Goal: Task Accomplishment & Management: Manage account settings

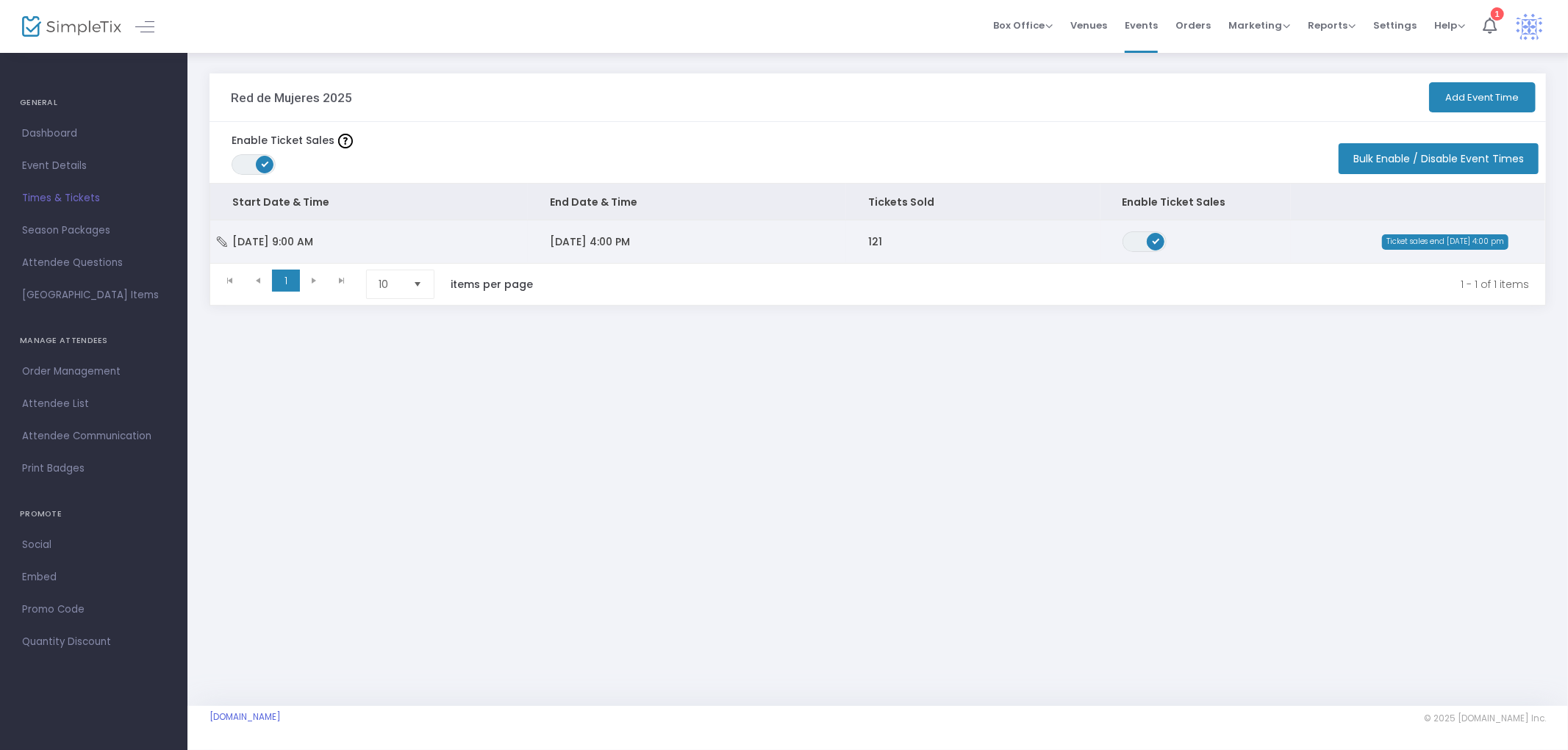
click at [292, 239] on span "Sat 10/25/2025 9:00 AM" at bounding box center [272, 241] width 81 height 14
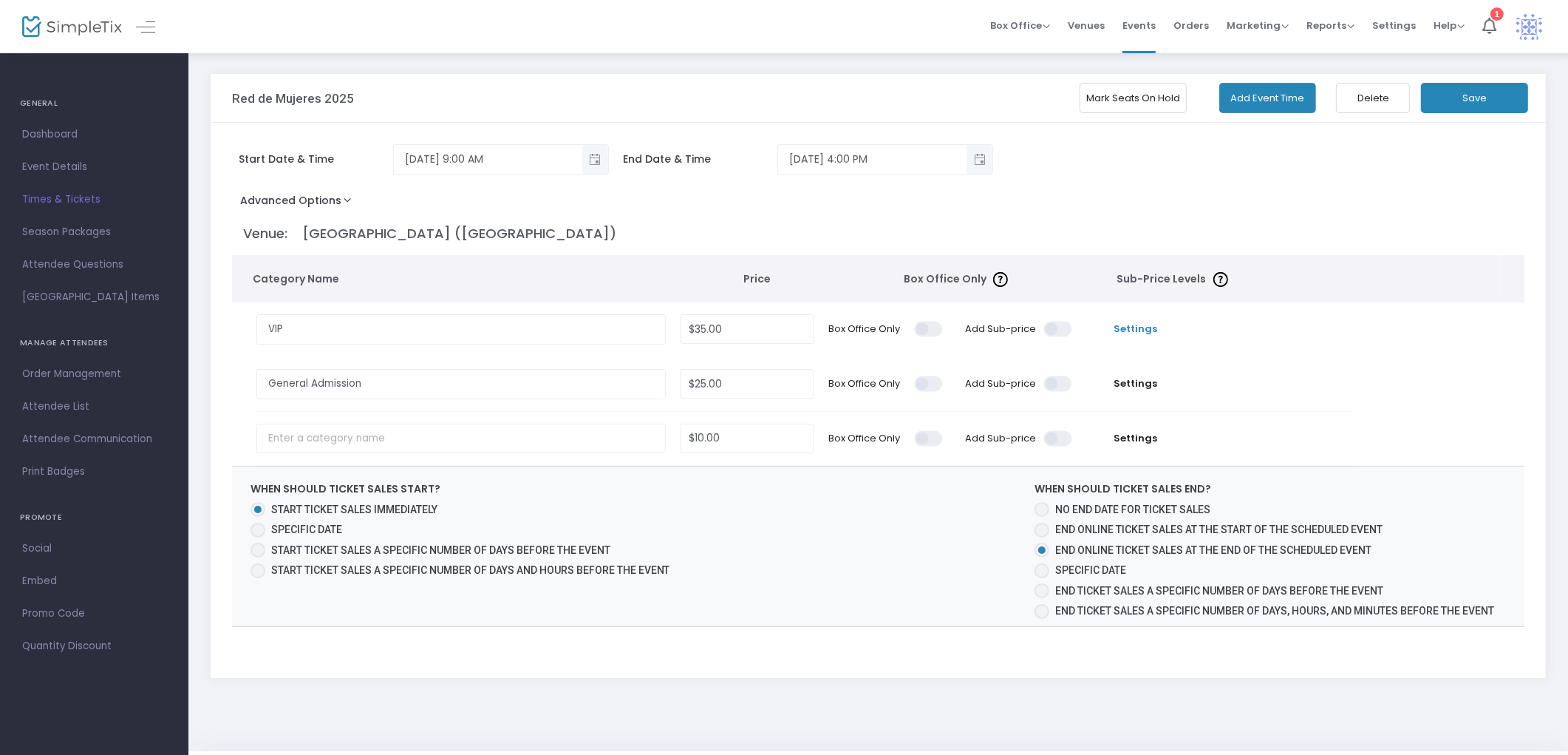
click at [1119, 326] on span "Settings" at bounding box center [1135, 328] width 96 height 15
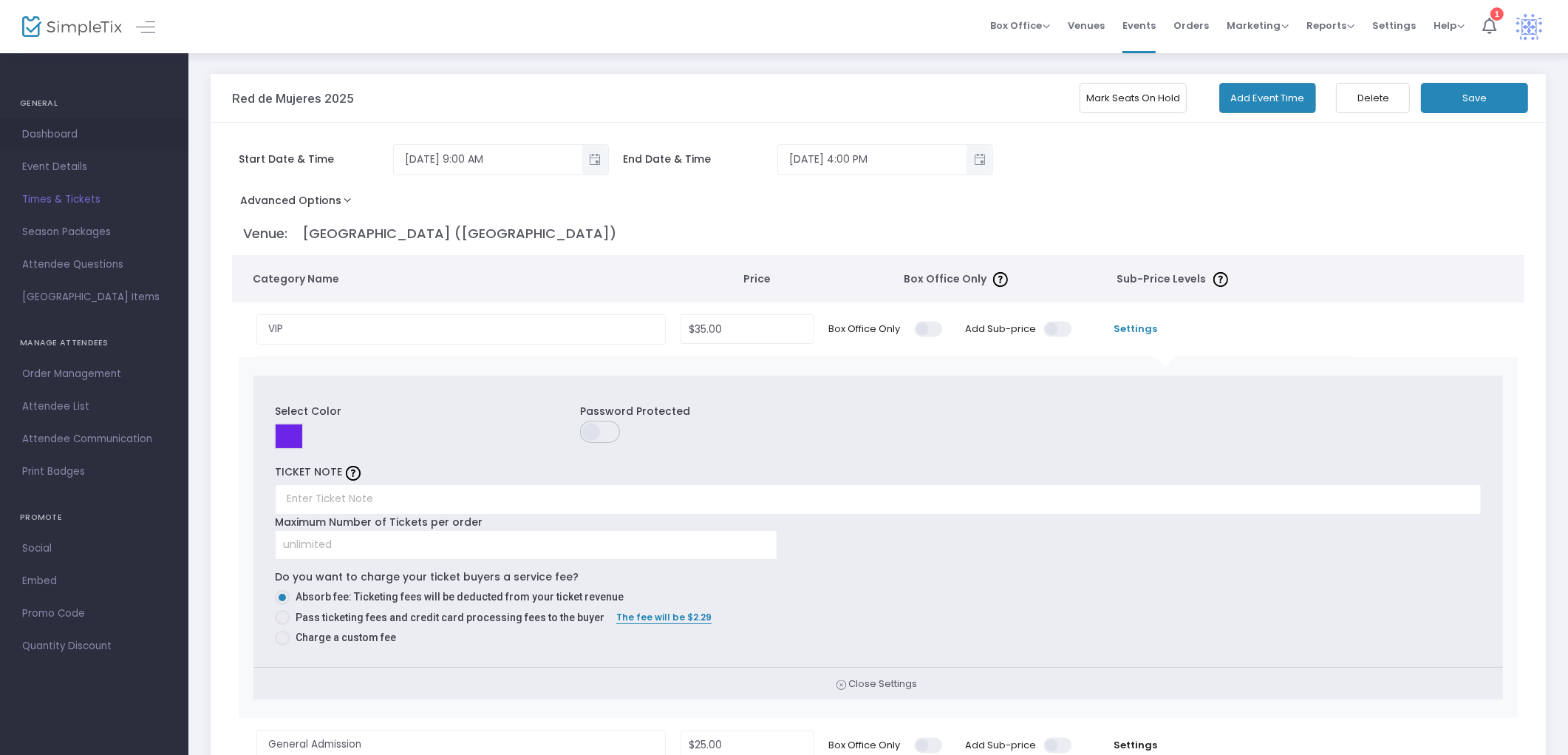
click at [64, 131] on span "Dashboard" at bounding box center [94, 134] width 144 height 19
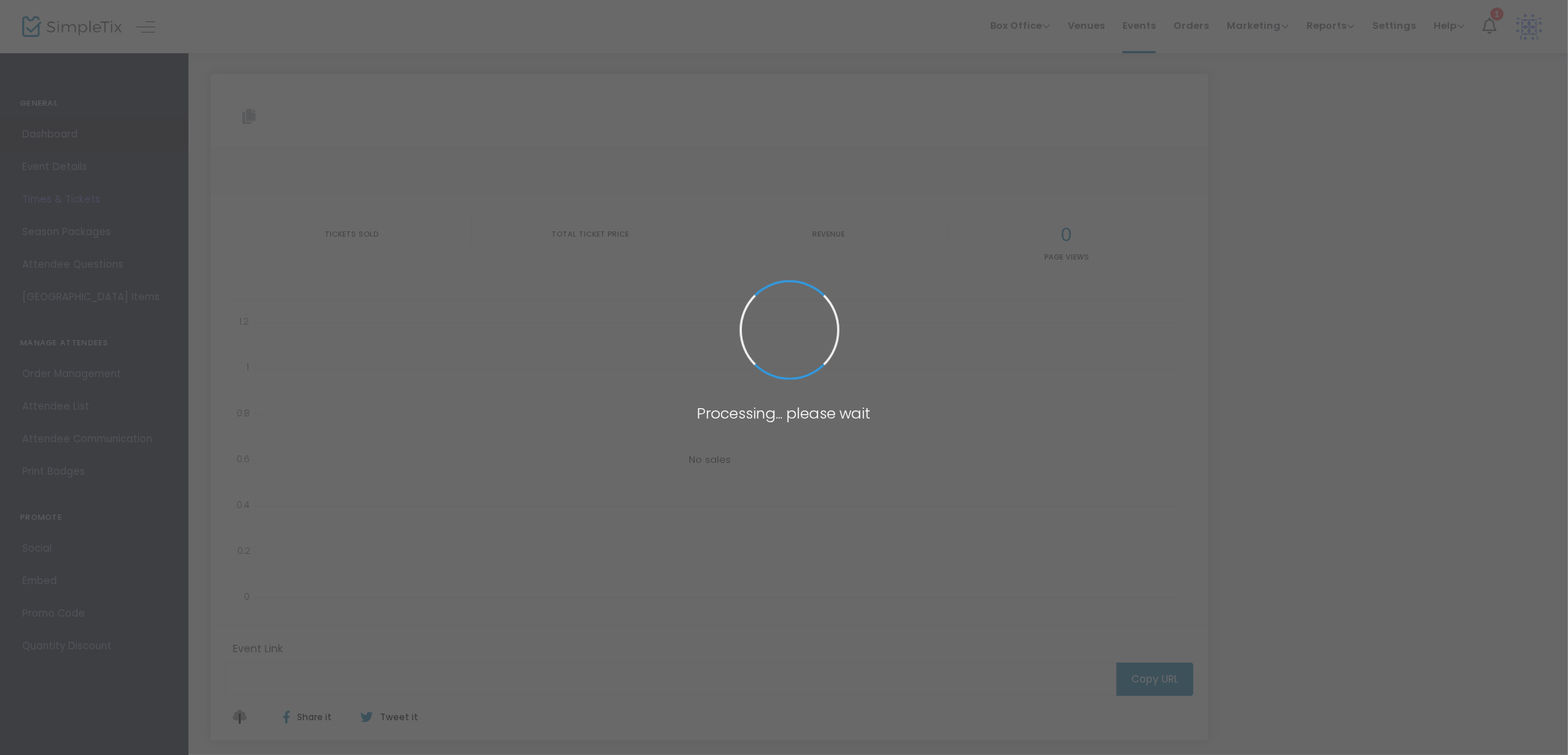
type input "https://www.simpletix.com/e/red-de-mujeres-2025-tickets-235502"
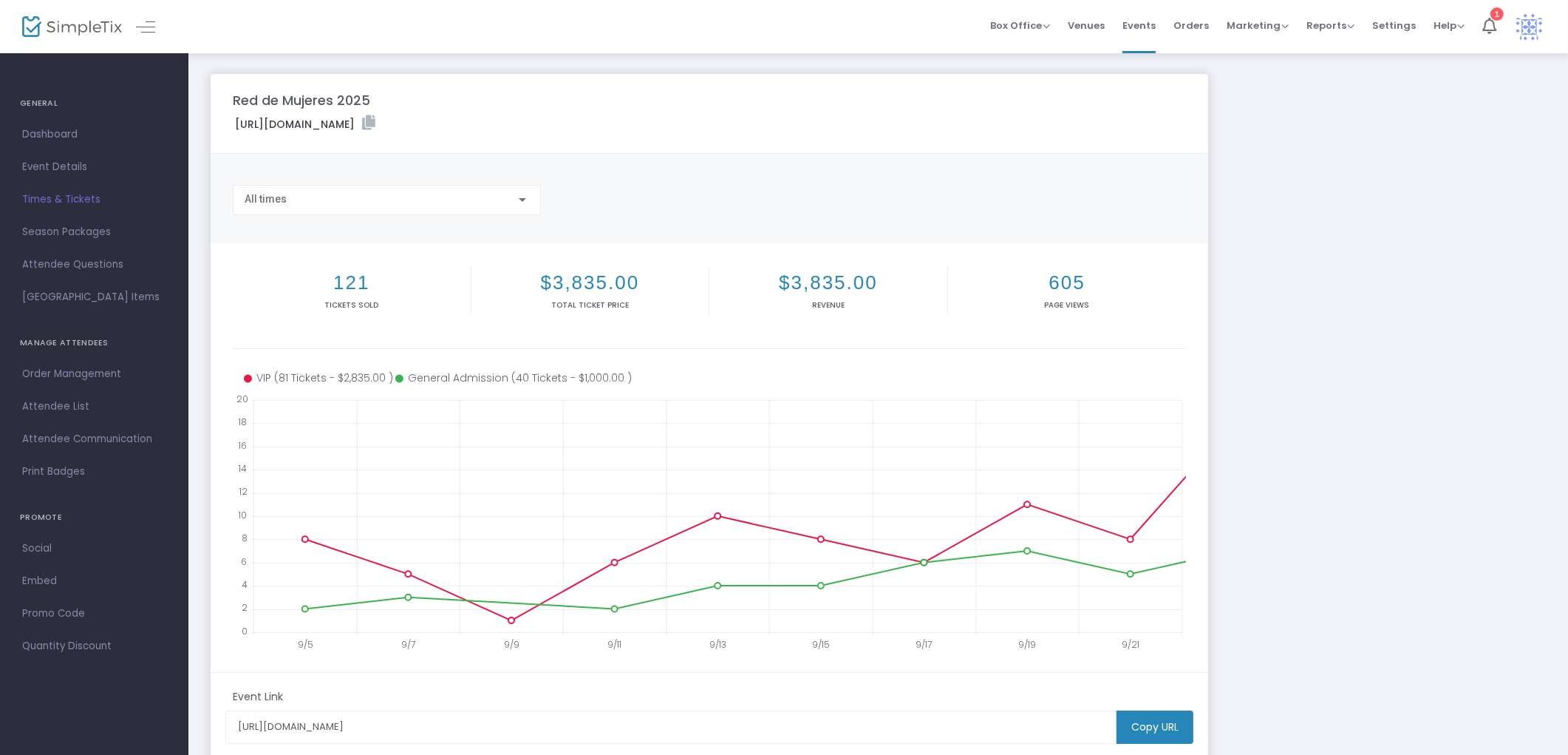
click at [482, 194] on div "All times" at bounding box center [379, 200] width 271 height 12
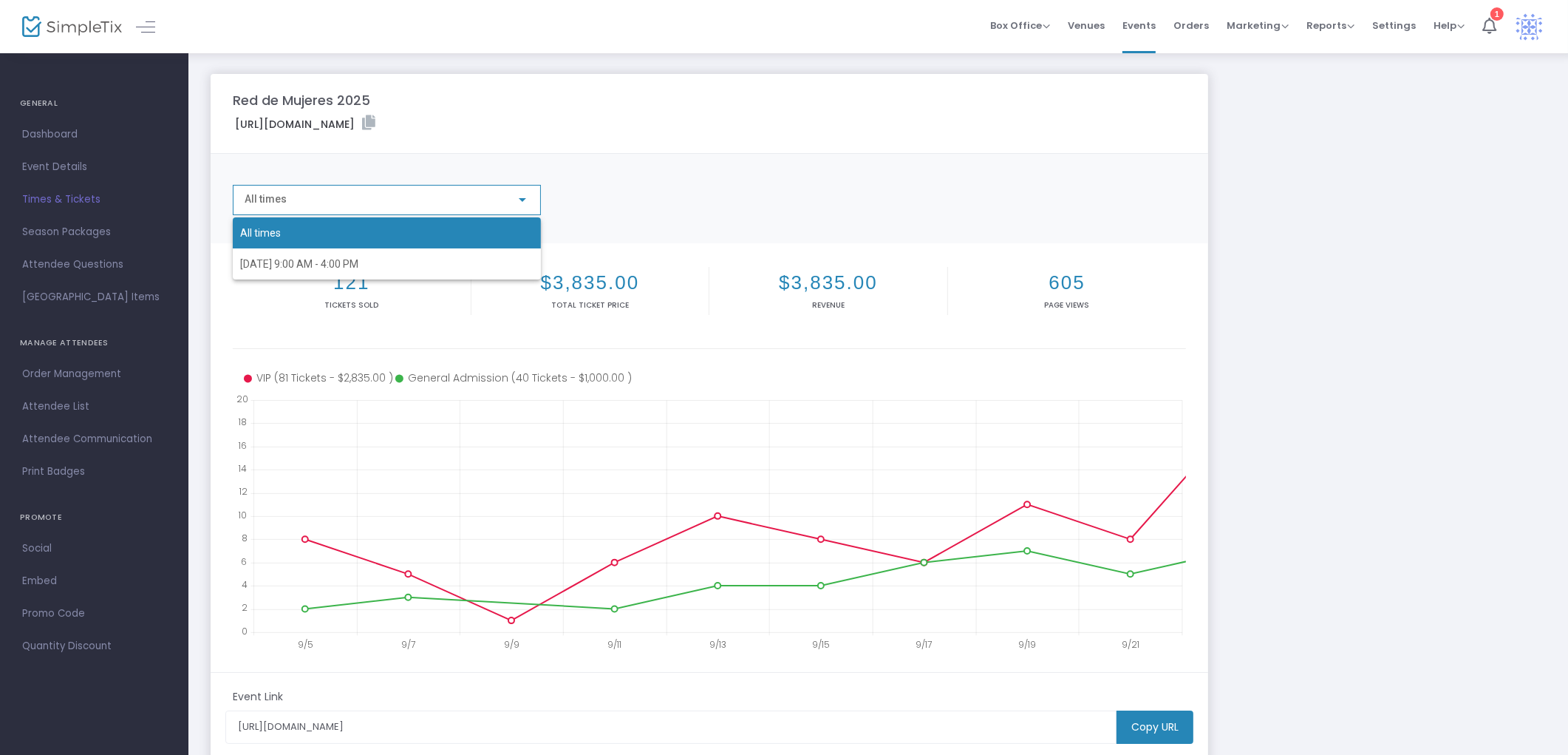
click at [482, 195] on div "All times 10/25/2025 9:00 AM - 4:00 PM" at bounding box center [374, 237] width 285 height 85
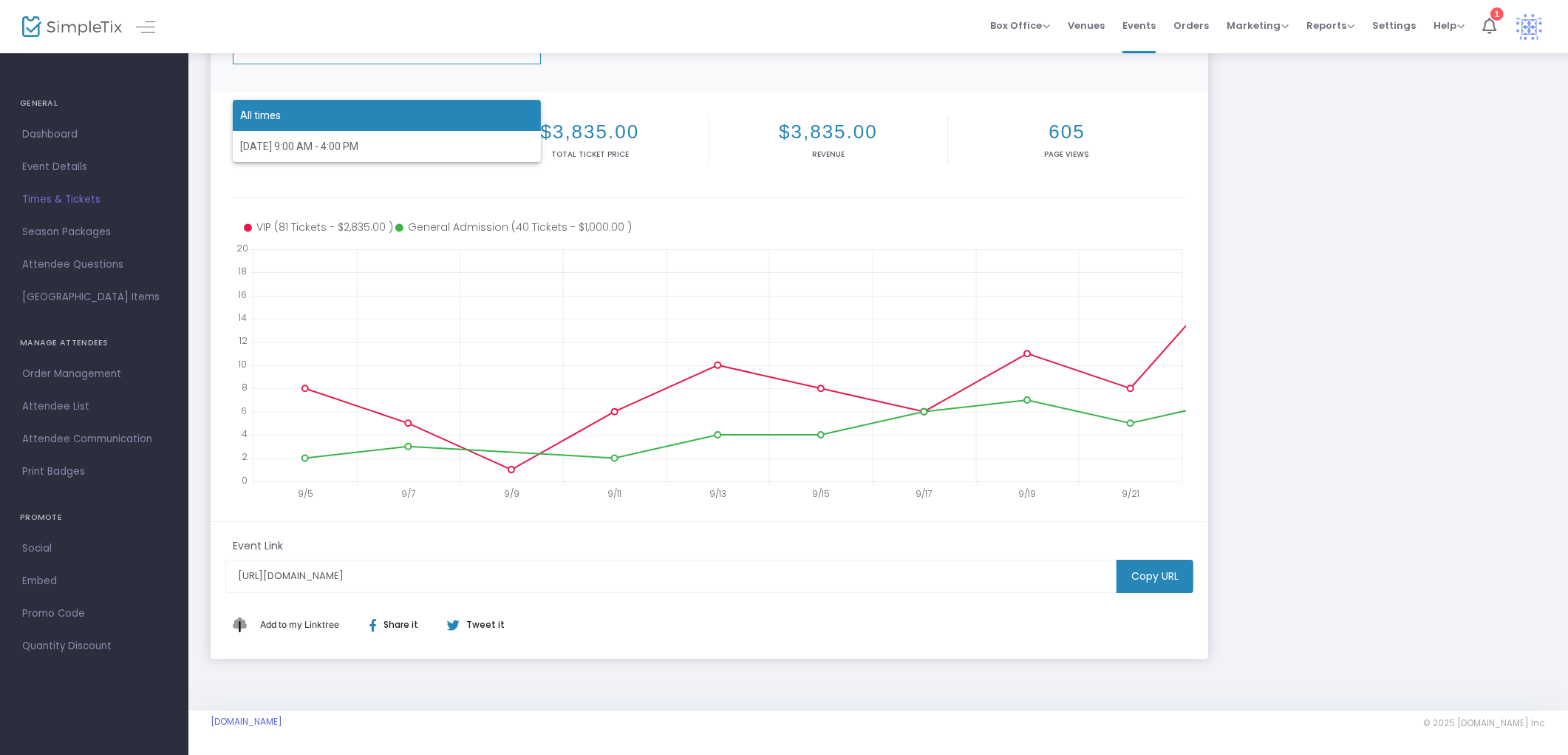
scroll to position [69, 0]
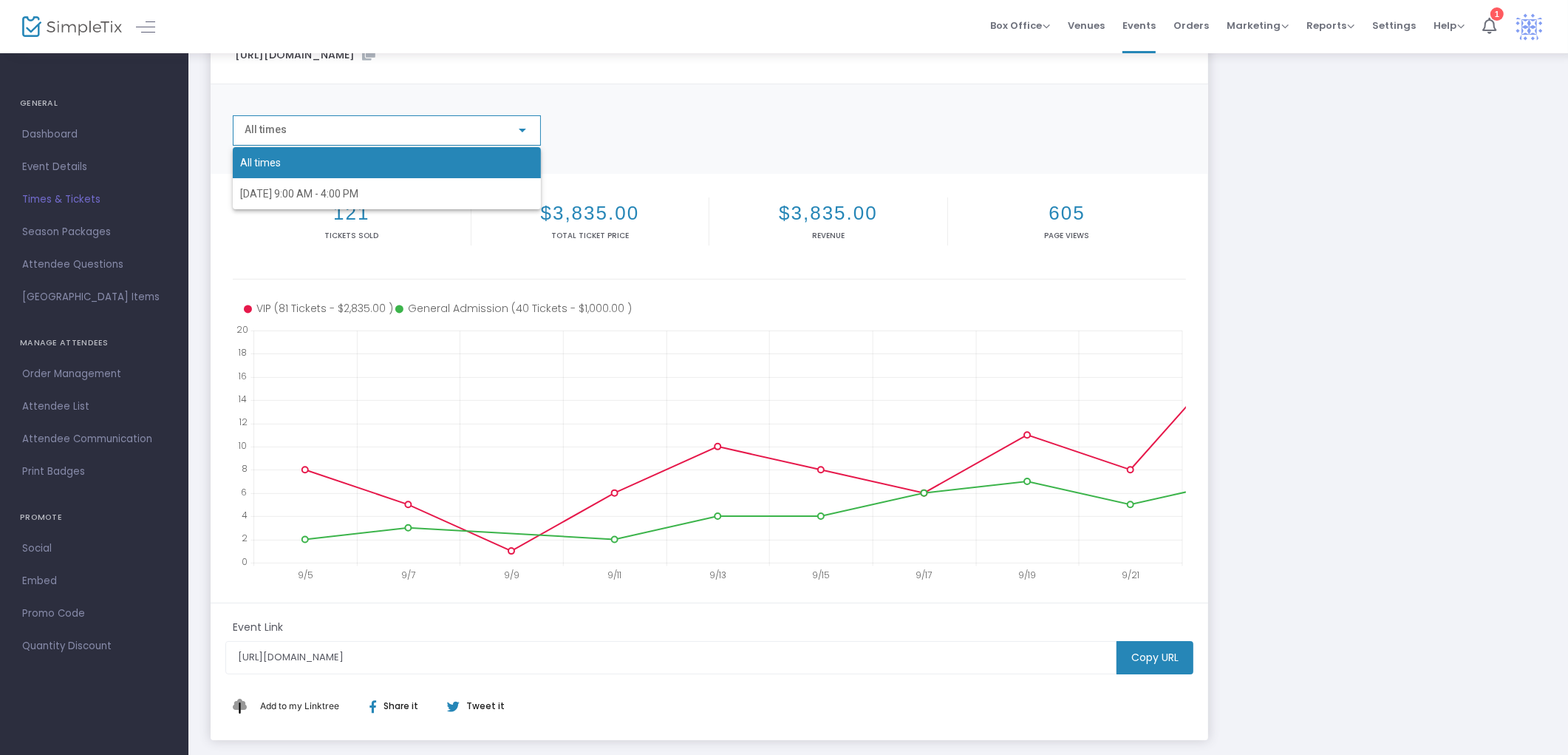
click at [496, 302] on div at bounding box center [784, 377] width 1568 height 755
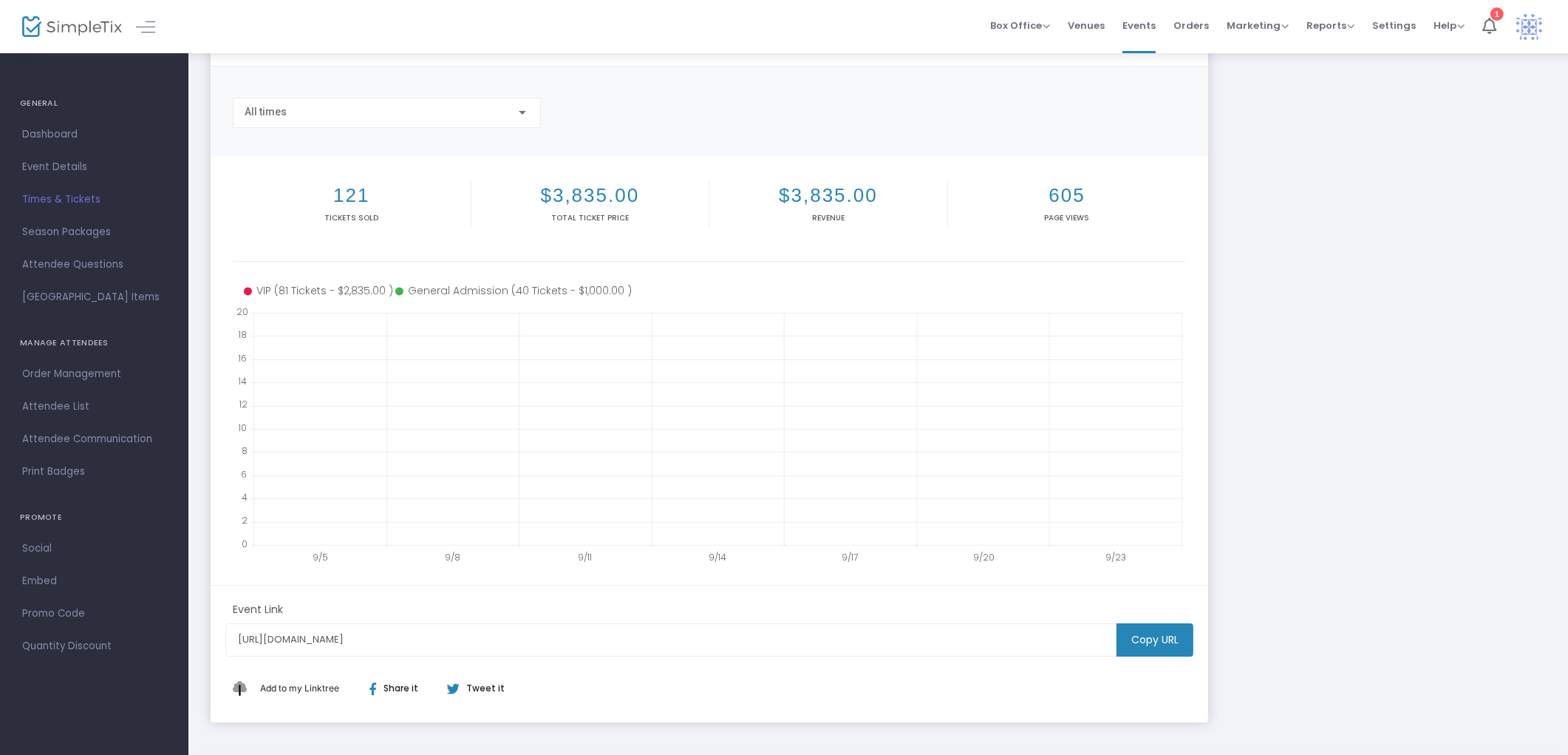
scroll to position [0, 0]
